Goal: Transaction & Acquisition: Purchase product/service

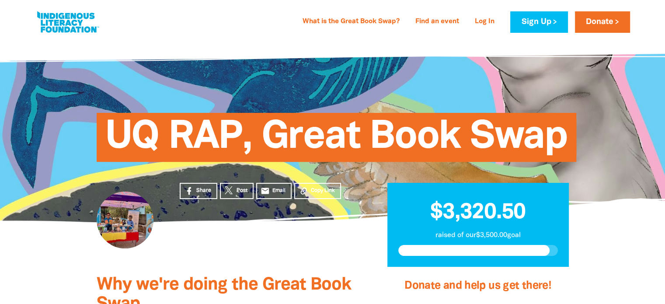
drag, startPoint x: 666, startPoint y: 18, endPoint x: 611, endPoint y: -13, distance: 63.4
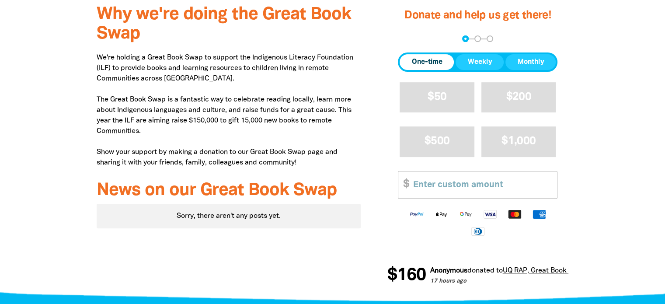
scroll to position [263, 0]
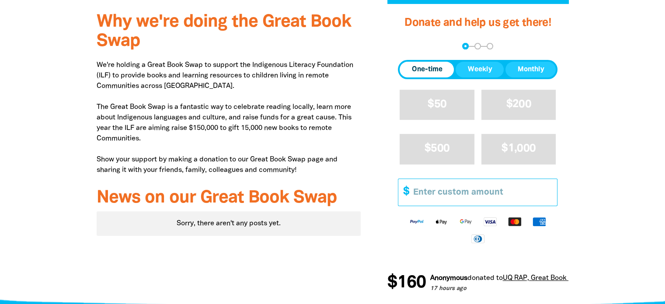
click at [453, 187] on input "Other Amount" at bounding box center [482, 192] width 150 height 27
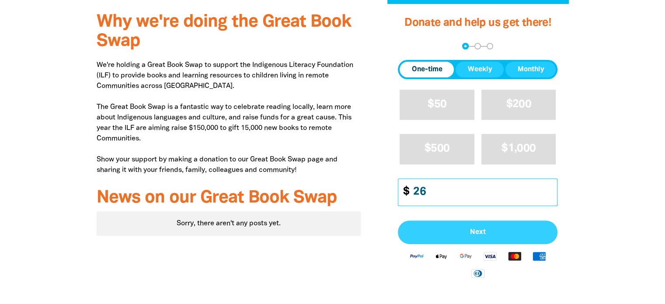
type input "26"
click at [479, 234] on span "Next" at bounding box center [478, 232] width 140 height 7
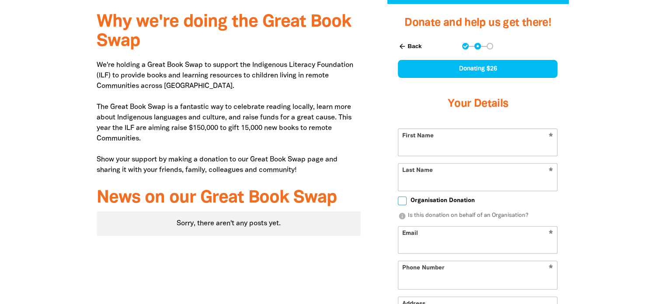
select select "AU"
click at [432, 134] on input "First Name" at bounding box center [478, 142] width 159 height 27
type input "[PERSON_NAME]"
type input "[PERSON_NAME][EMAIL_ADDRESS][PERSON_NAME][DOMAIN_NAME]"
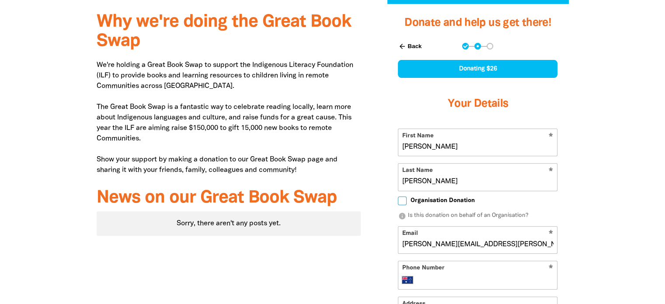
type input "0401 882 939"
type input "[STREET_ADDRESS]"
click at [403, 203] on input "Organisation Donation" at bounding box center [402, 200] width 9 height 9
checkbox input "true"
select select "AU"
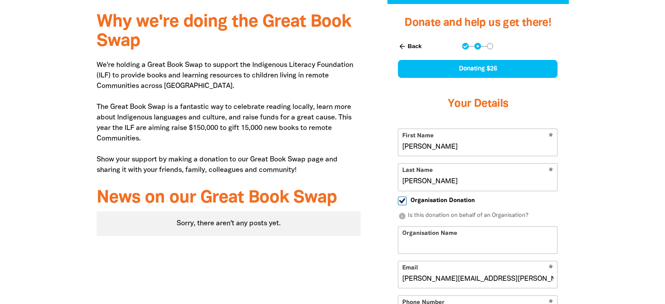
click at [412, 245] on input "Organisation Name" at bounding box center [478, 240] width 159 height 27
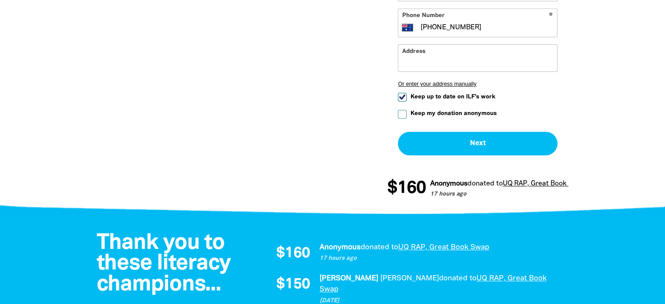
scroll to position [601, 0]
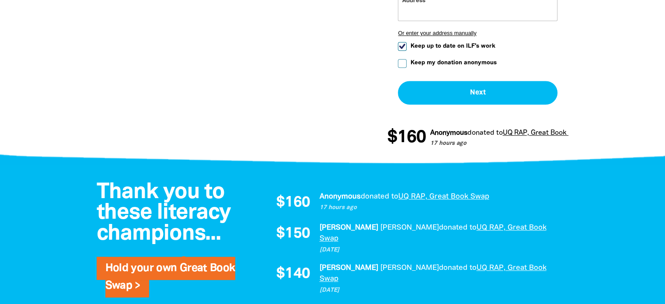
type input "UQ"
click at [402, 42] on input "Keep up to date on ILF's work" at bounding box center [402, 46] width 9 height 9
checkbox input "false"
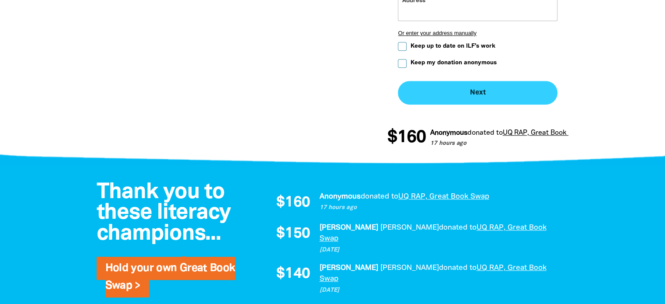
click at [487, 89] on button "Next chevron_right" at bounding box center [478, 93] width 160 height 24
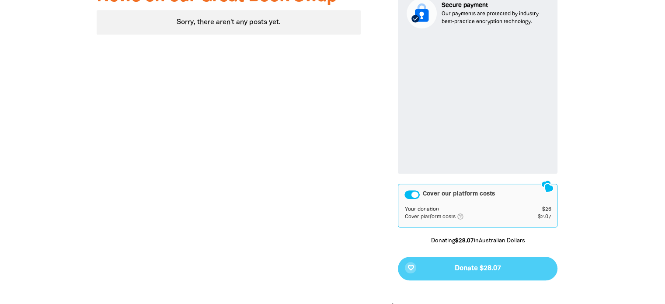
scroll to position [460, 0]
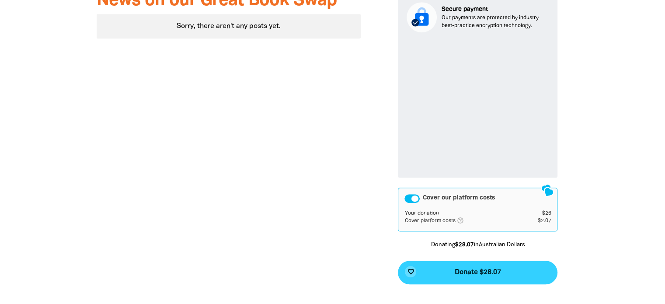
click at [473, 269] on span "Donate $28.07" at bounding box center [478, 272] width 46 height 7
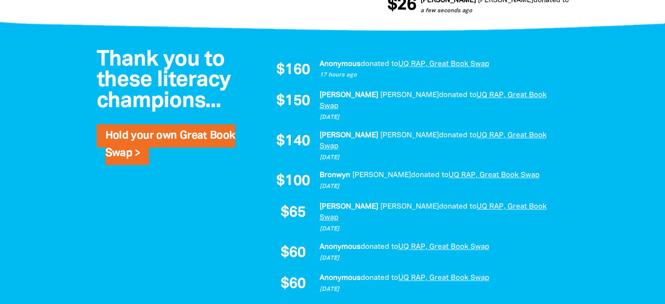
scroll to position [635, 0]
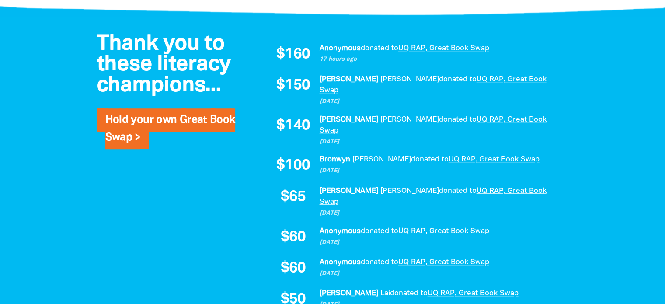
click at [613, 165] on div at bounding box center [332, 224] width 665 height 415
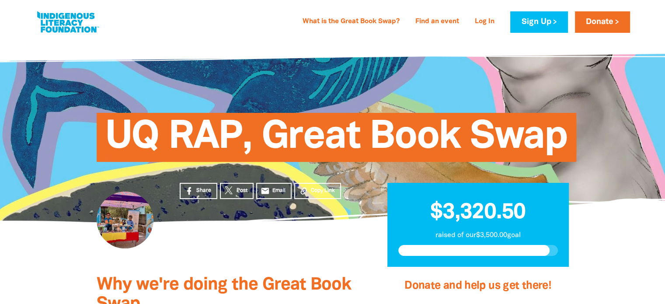
click at [609, 19] on link "Donate" at bounding box center [602, 21] width 55 height 21
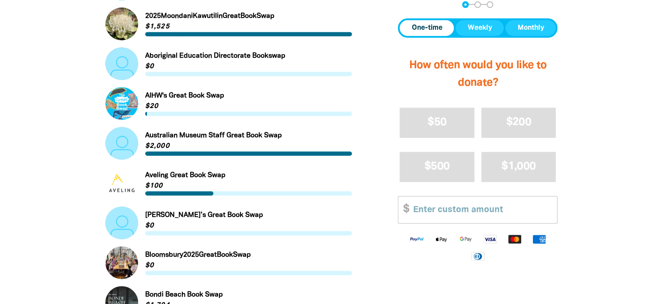
scroll to position [405, 0]
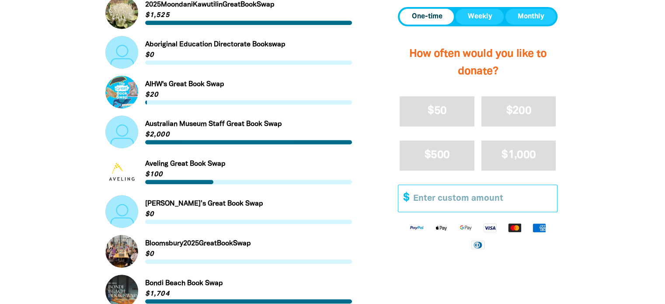
click at [445, 197] on input "Other Amount" at bounding box center [482, 198] width 150 height 27
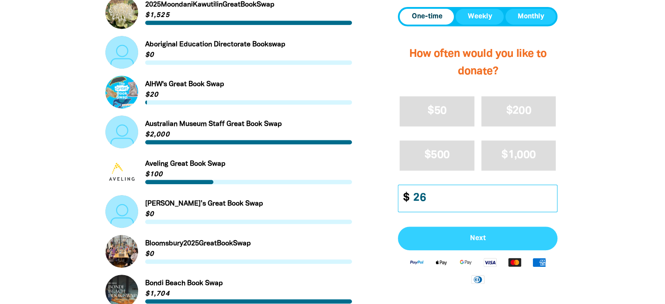
type input "26"
click at [473, 238] on span "Next" at bounding box center [478, 238] width 140 height 7
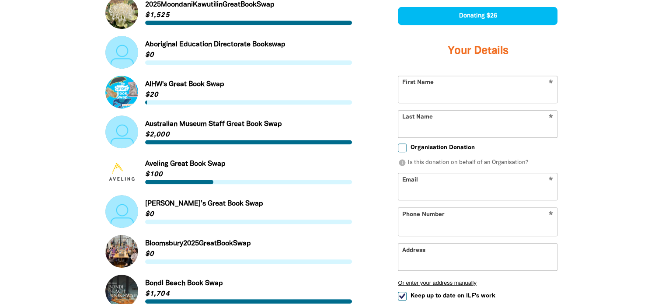
scroll to position [375, 0]
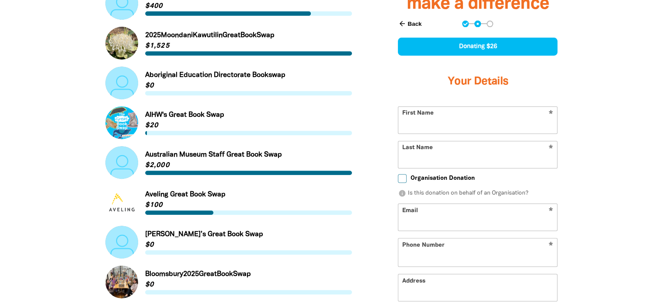
select select "AU"
click at [463, 117] on input "First Name" at bounding box center [478, 120] width 159 height 27
type input "[PERSON_NAME]"
type input "[PERSON_NAME][EMAIL_ADDRESS][PERSON_NAME][DOMAIN_NAME]"
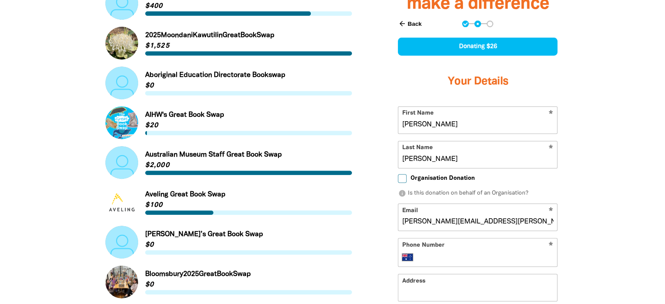
type input "0401 882 939"
type input "[STREET_ADDRESS]"
click at [402, 177] on input "Organisation Donation" at bounding box center [402, 178] width 9 height 9
checkbox input "true"
select select "AU"
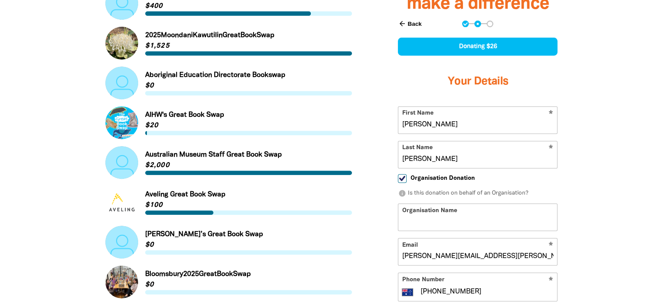
type input "0401 882 939"
type input "[STREET_ADDRESS]"
click at [423, 221] on input "Organisation Name" at bounding box center [478, 217] width 159 height 27
type input "UQ"
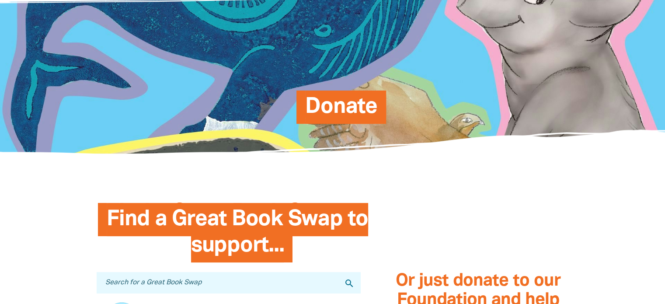
scroll to position [0, 0]
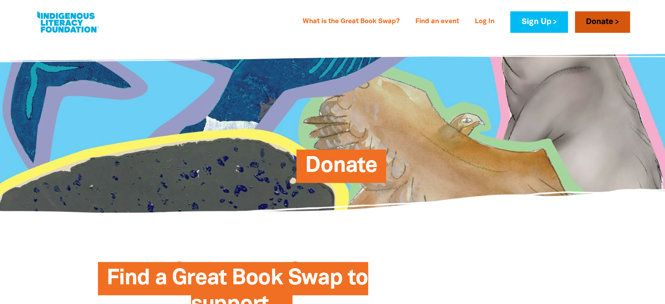
click at [602, 22] on link "Donate" at bounding box center [602, 21] width 55 height 21
